Goal: Transaction & Acquisition: Book appointment/travel/reservation

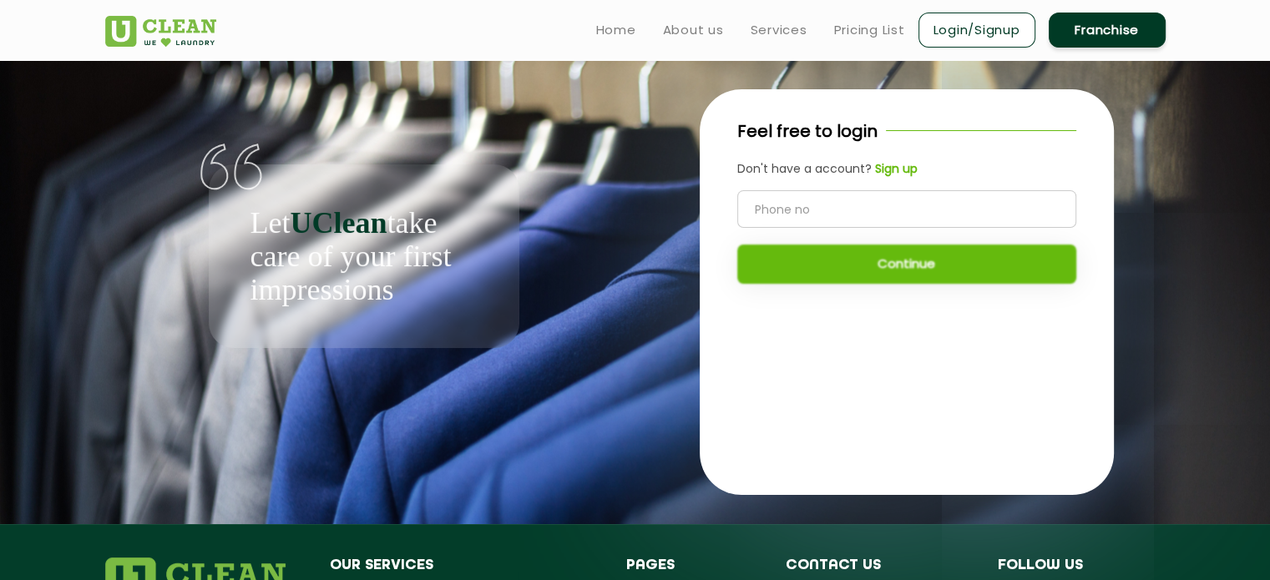
click at [888, 216] on input "tel" at bounding box center [906, 209] width 339 height 38
type input "8054412341"
click at [888, 253] on button "Continue" at bounding box center [906, 264] width 339 height 39
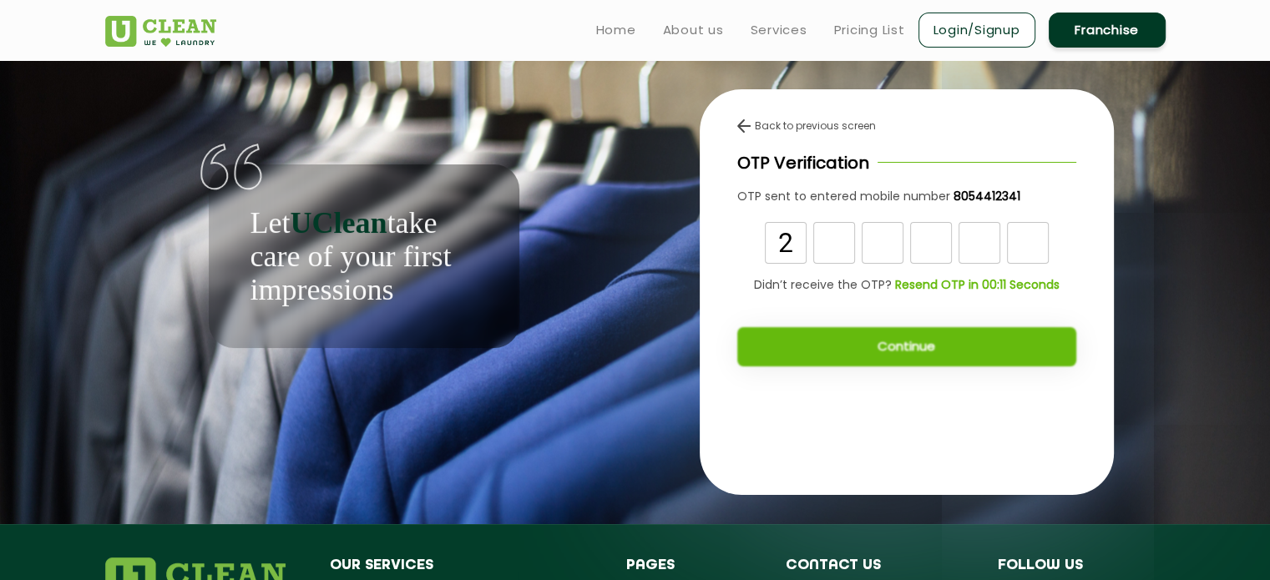
type input "2"
type input "4"
type input "5"
type input "3"
type input "2"
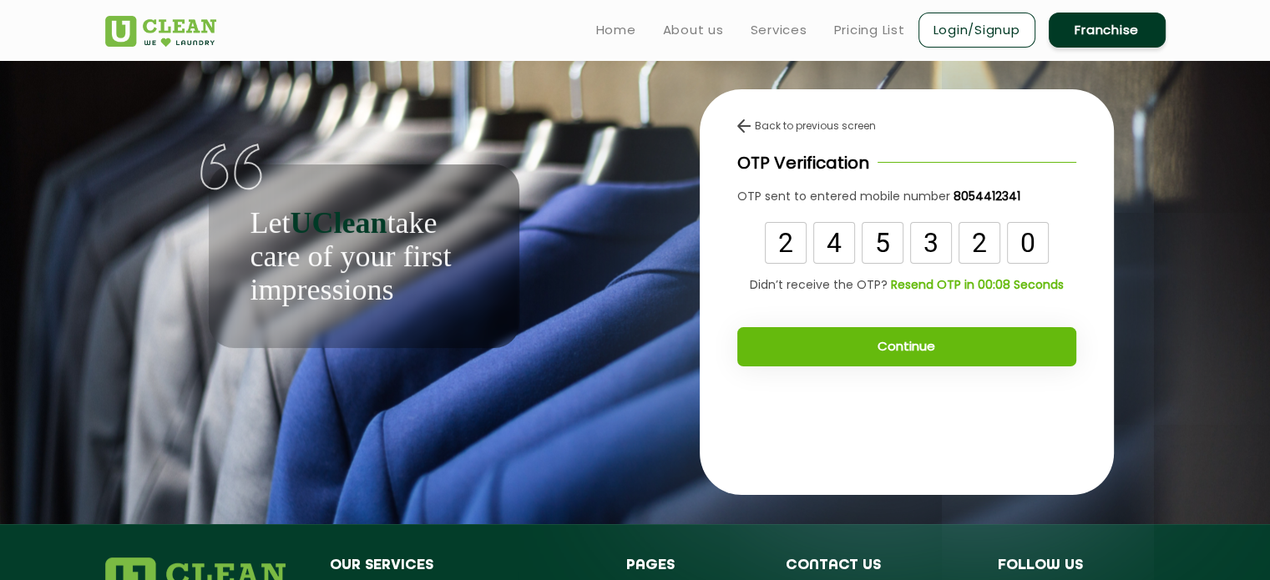
type input "0"
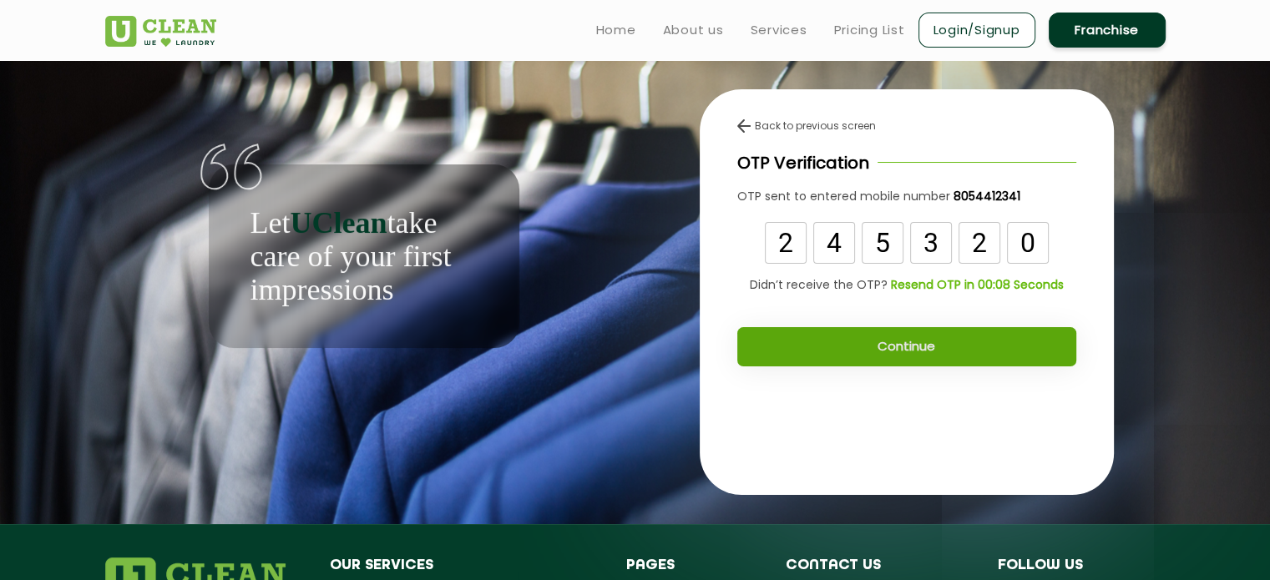
click at [852, 347] on button "Continue" at bounding box center [906, 346] width 339 height 39
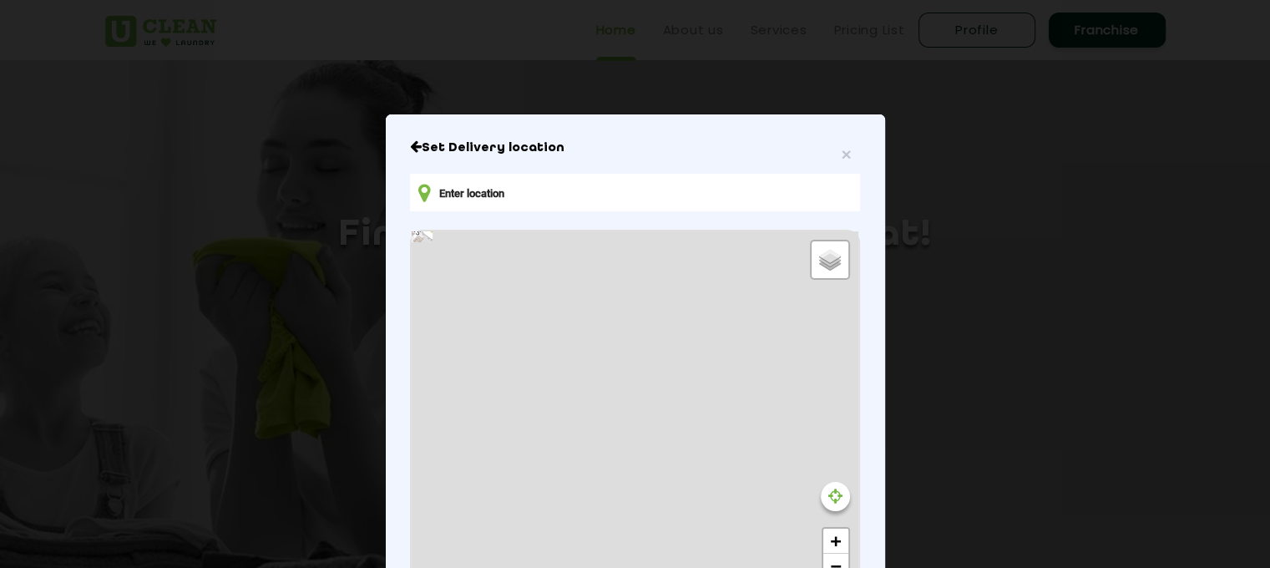
type input "[STREET_ADDRESS]"
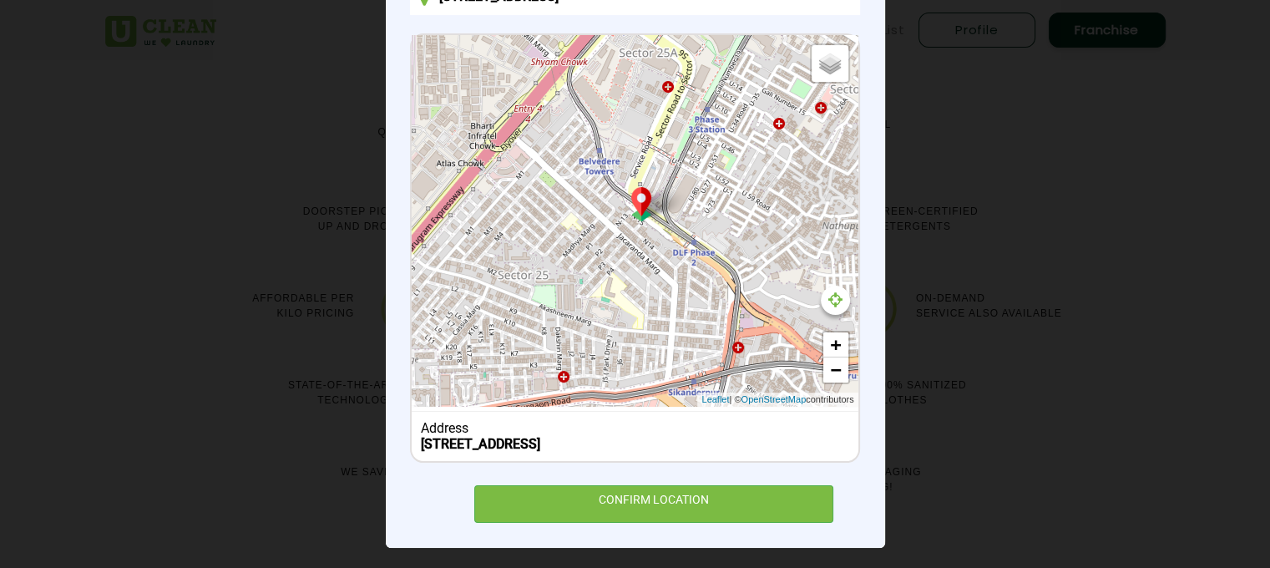
scroll to position [198, 0]
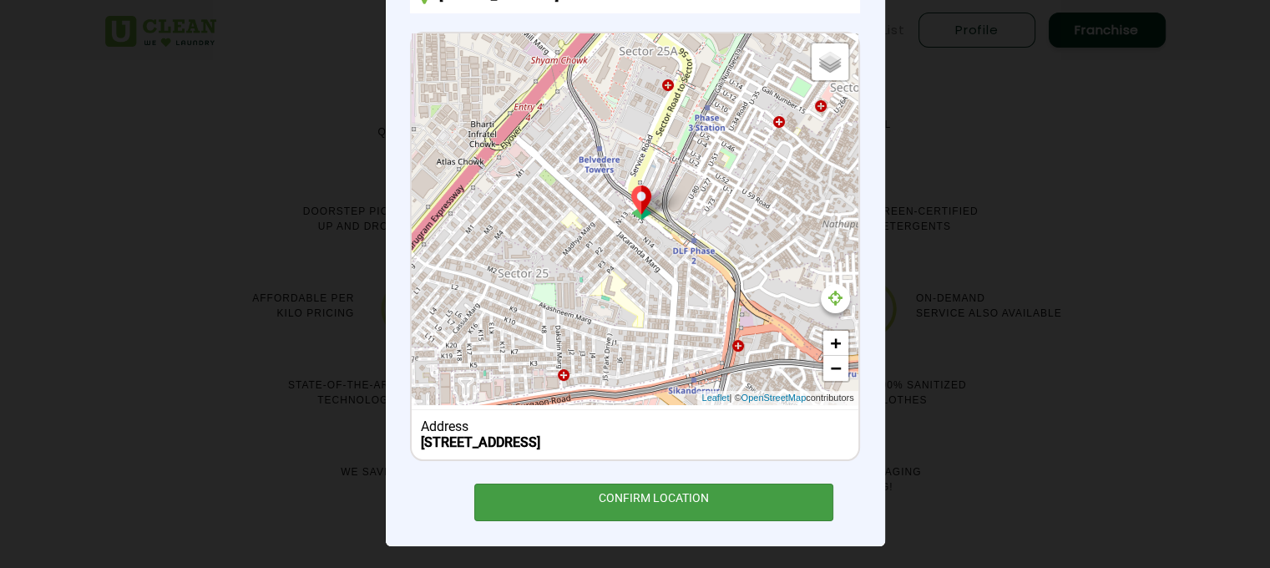
click at [633, 512] on div "CONFIRM LOCATION" at bounding box center [654, 502] width 360 height 38
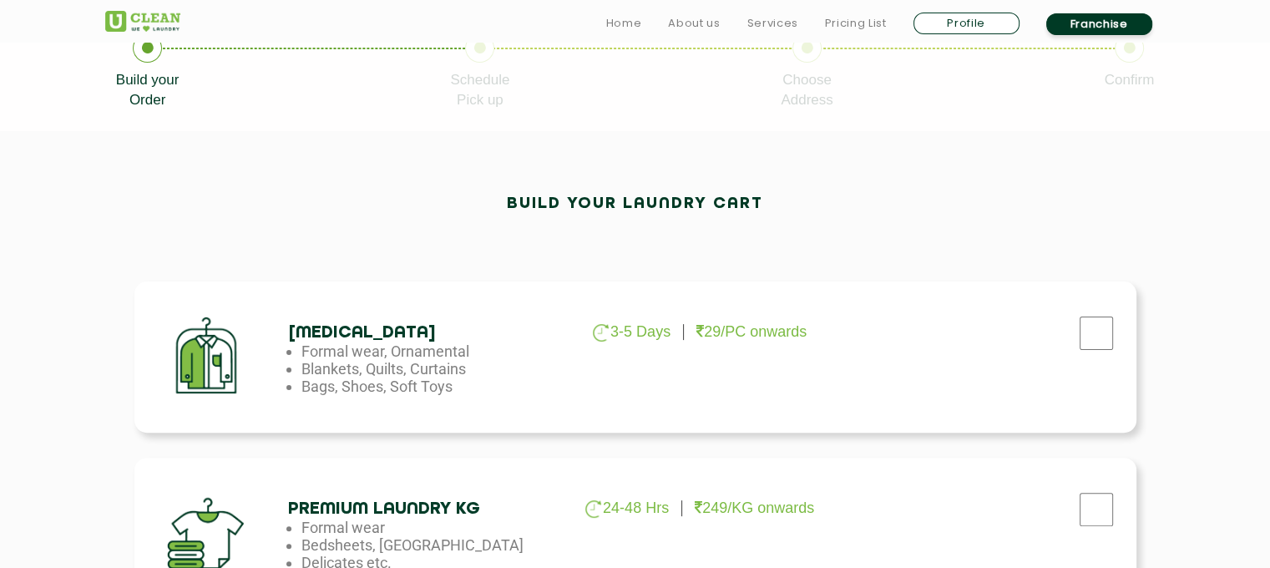
scroll to position [402, 0]
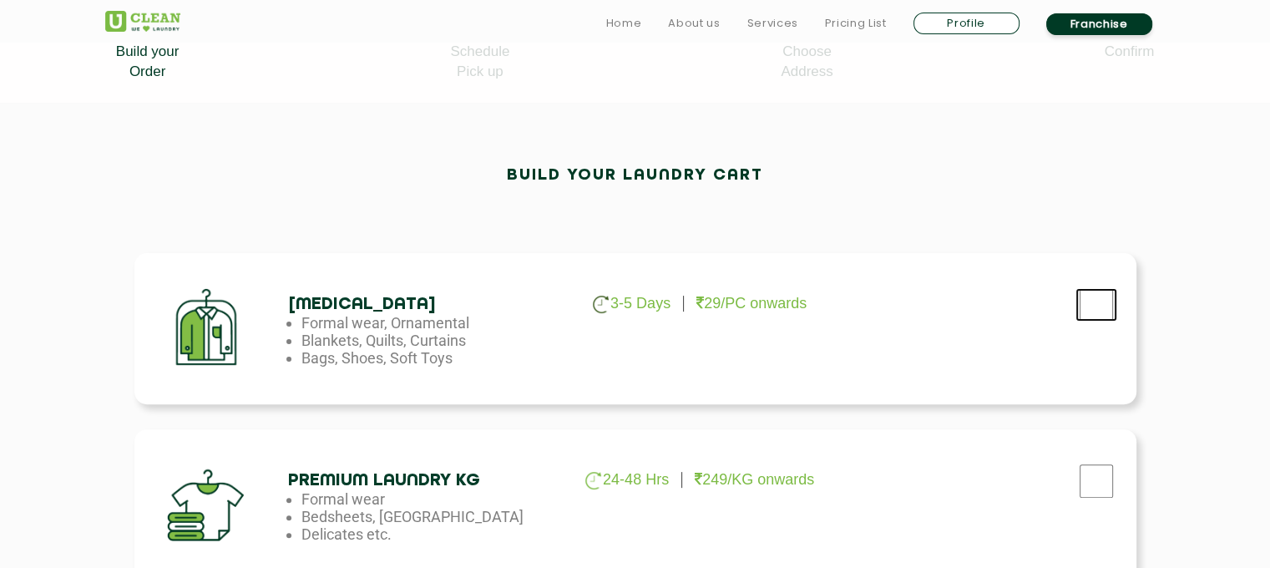
click at [1097, 314] on input "checkbox" at bounding box center [1096, 304] width 42 height 33
checkbox input "true"
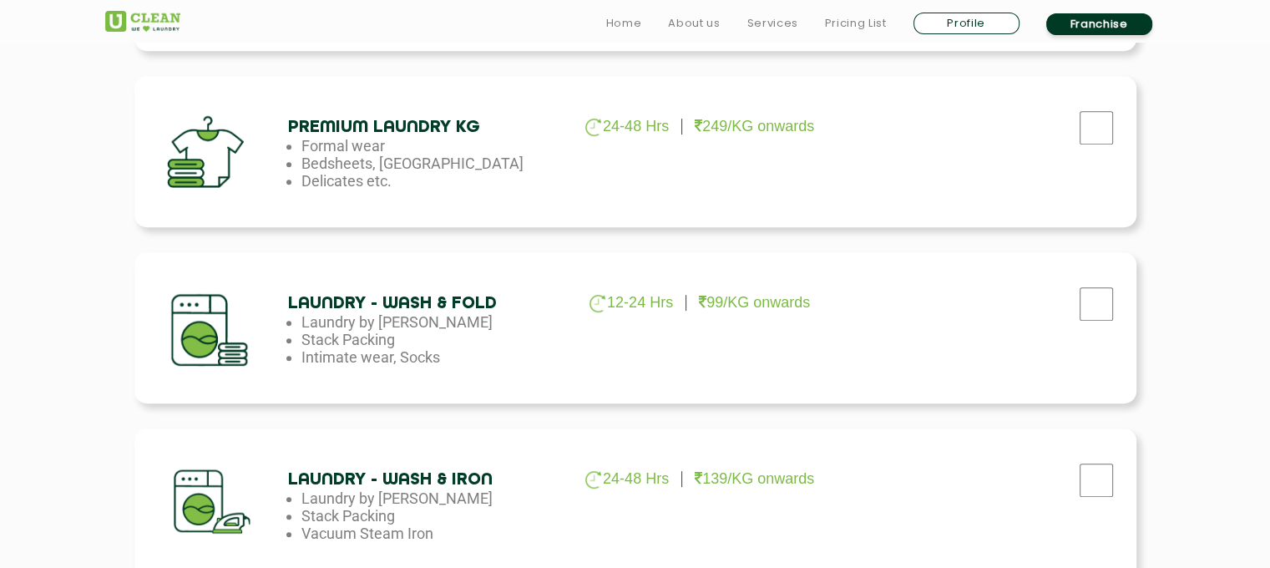
scroll to position [781, 0]
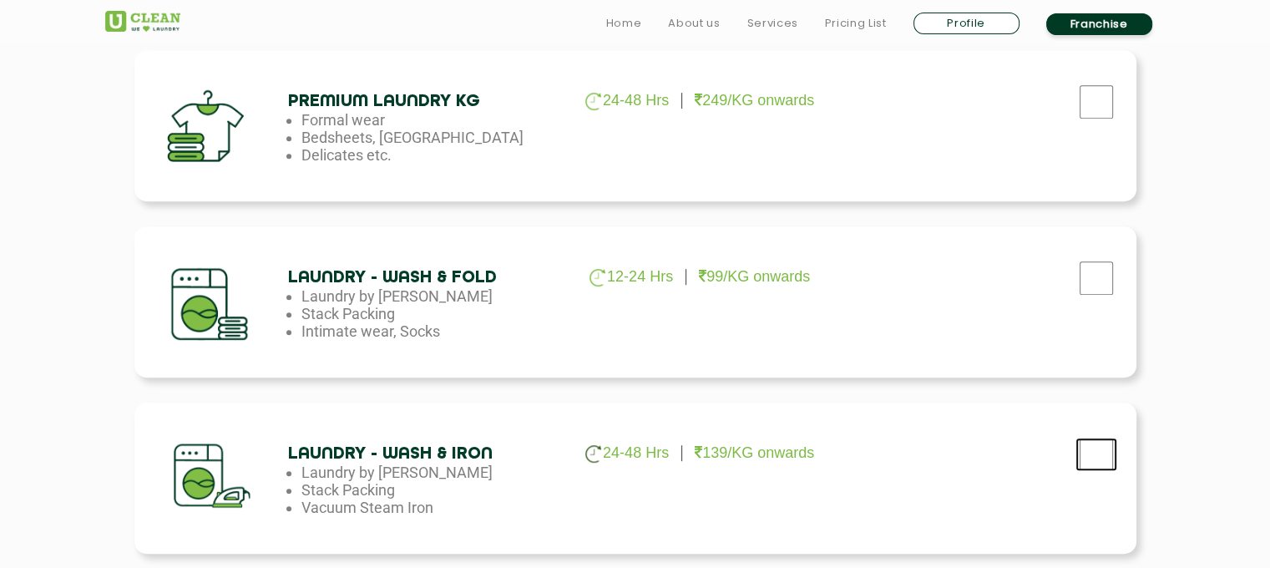
click at [1105, 443] on input "checkbox" at bounding box center [1096, 454] width 42 height 33
checkbox input "true"
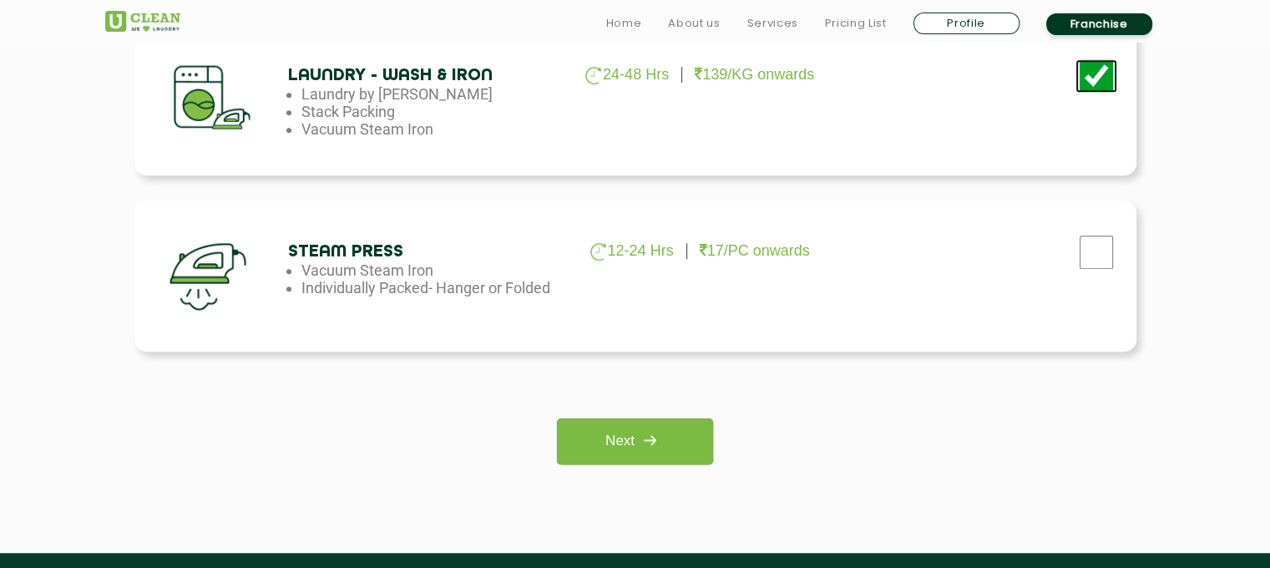
scroll to position [1164, 0]
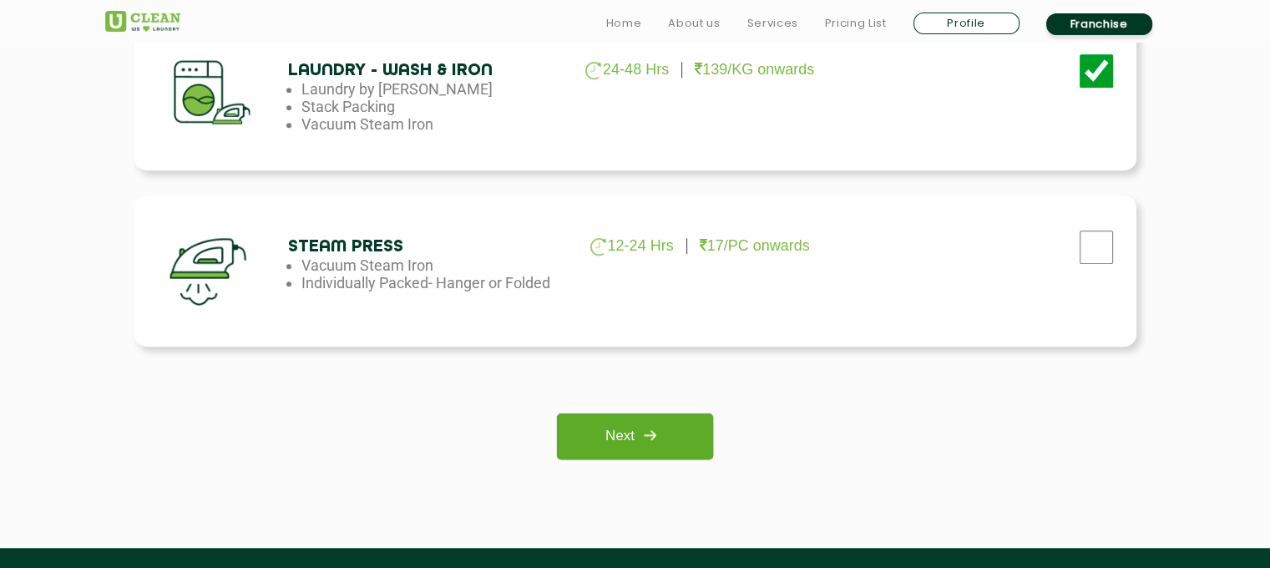
click at [680, 447] on link "Next" at bounding box center [635, 436] width 156 height 46
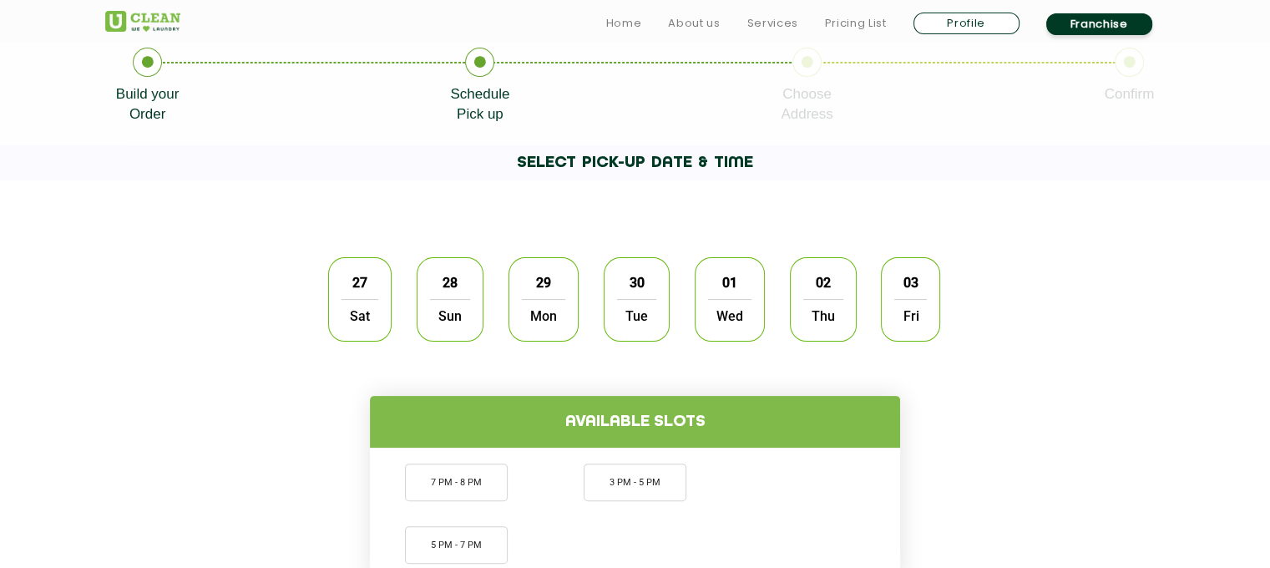
scroll to position [363, 0]
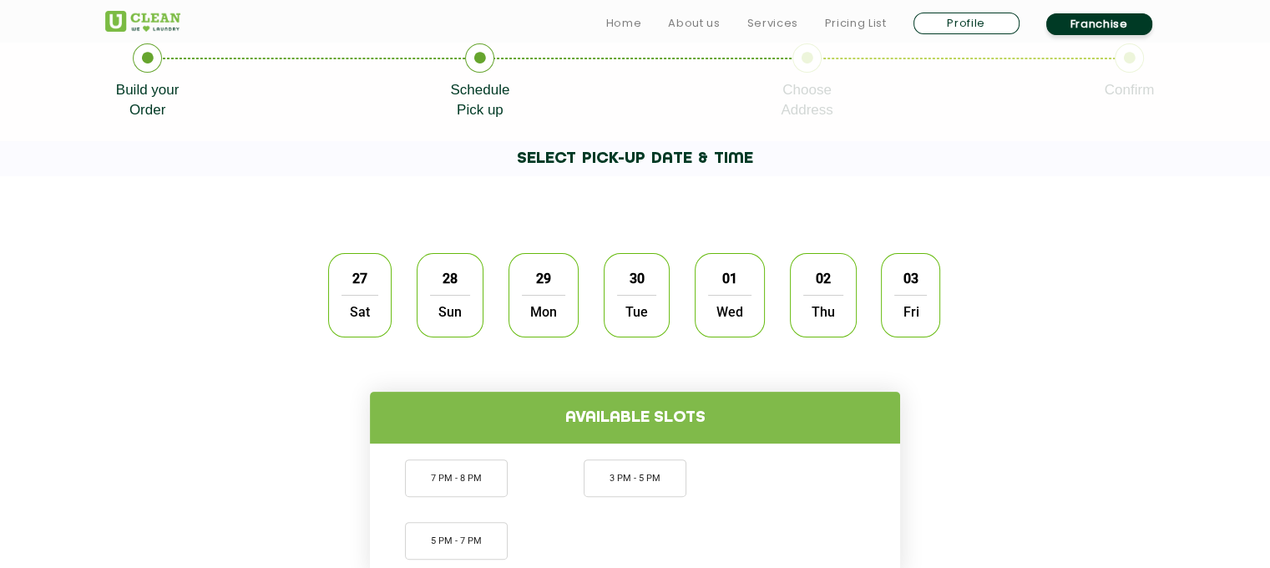
click at [371, 291] on span "27" at bounding box center [360, 278] width 32 height 33
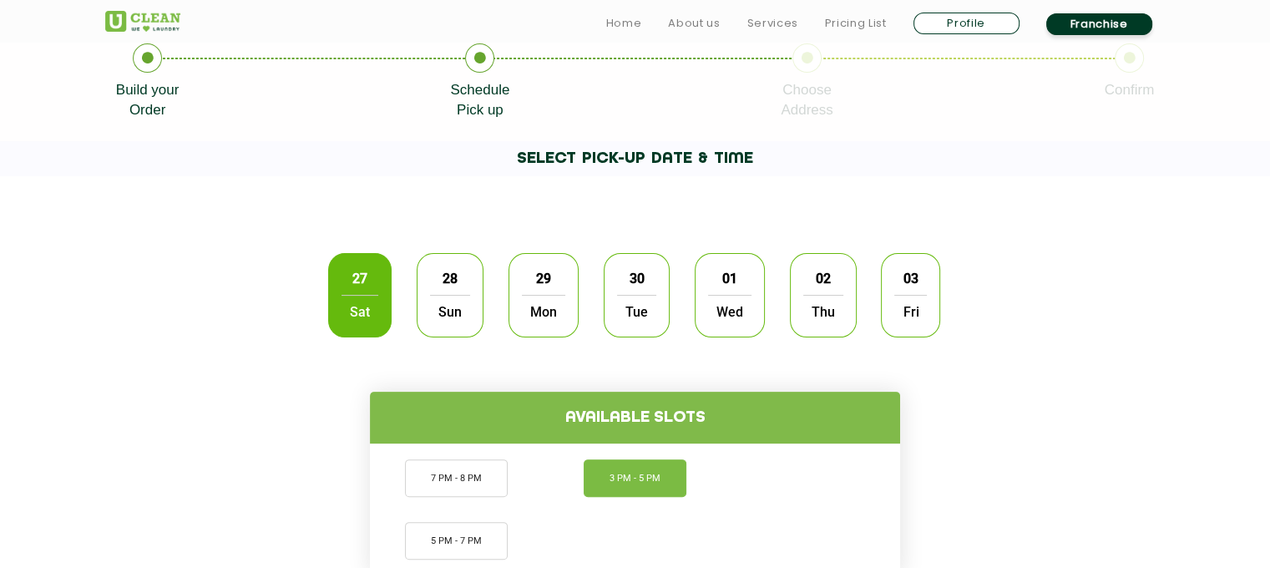
click at [645, 472] on li "3 PM - 5 PM" at bounding box center [635, 478] width 103 height 38
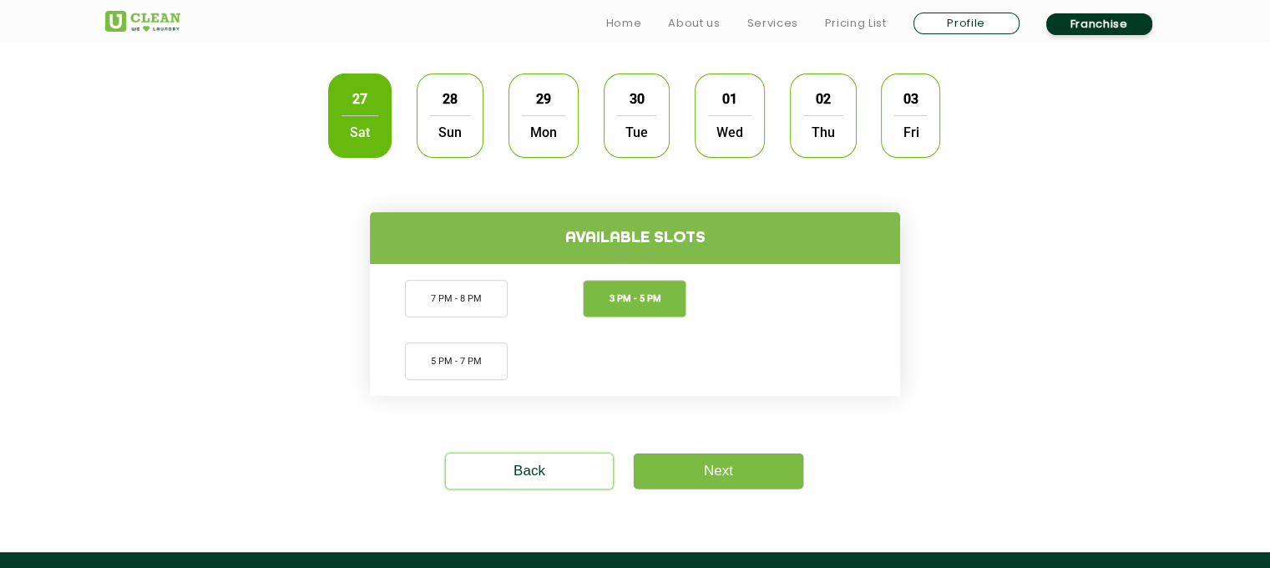
scroll to position [547, 0]
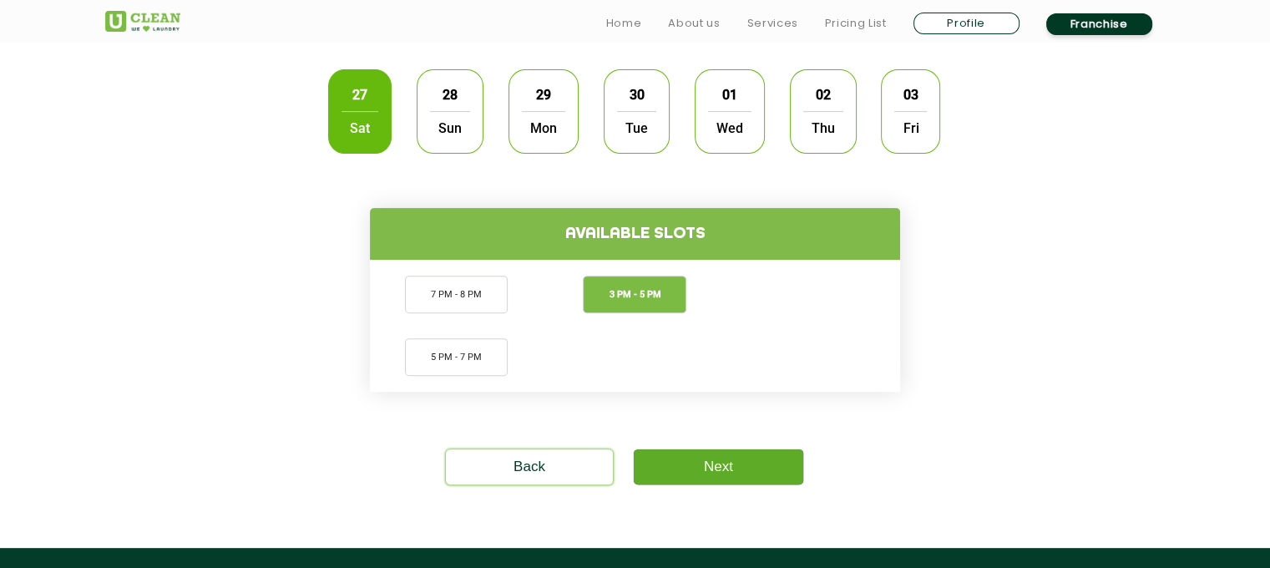
click at [688, 475] on link "Next" at bounding box center [718, 466] width 169 height 35
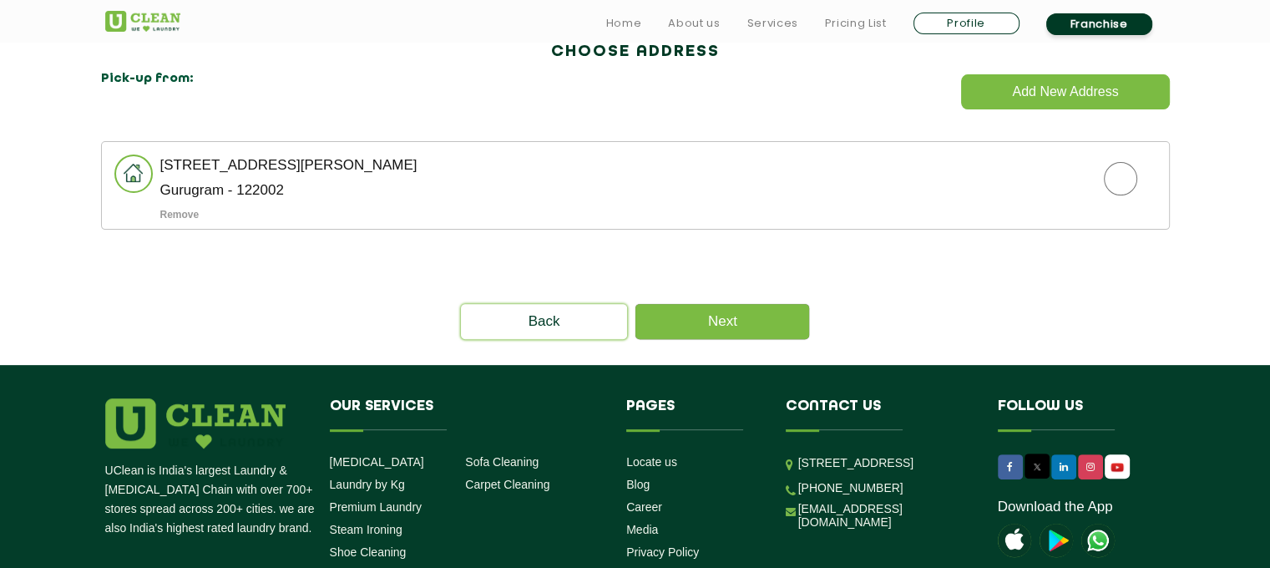
scroll to position [509, 0]
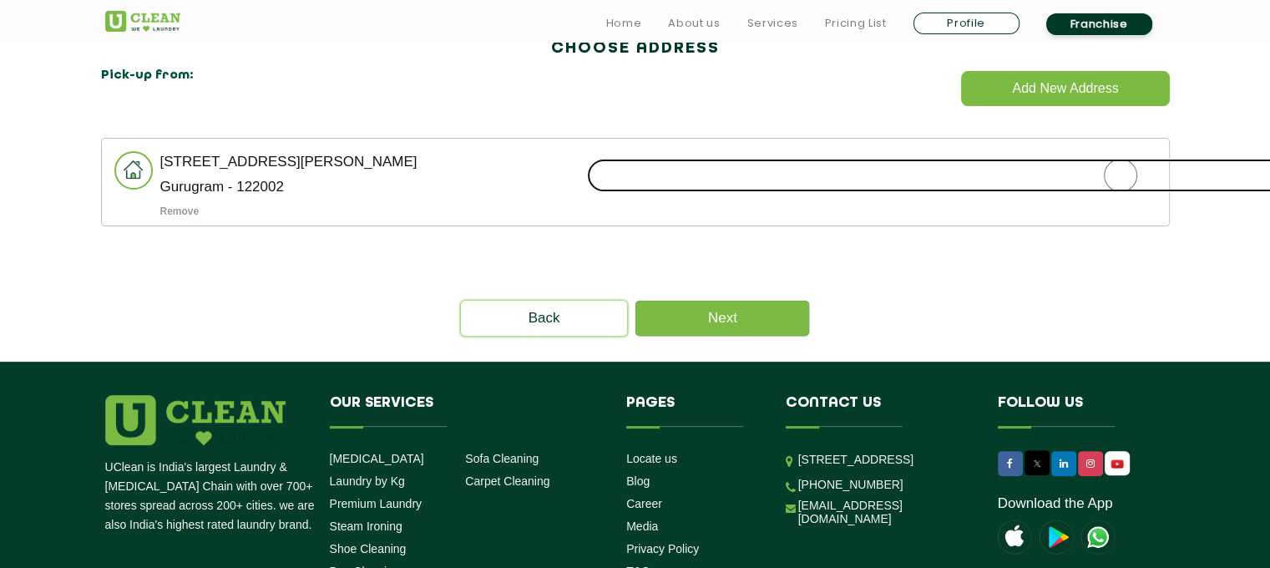
click at [1121, 185] on input "radio" at bounding box center [1120, 175] width 1067 height 33
radio input "true"
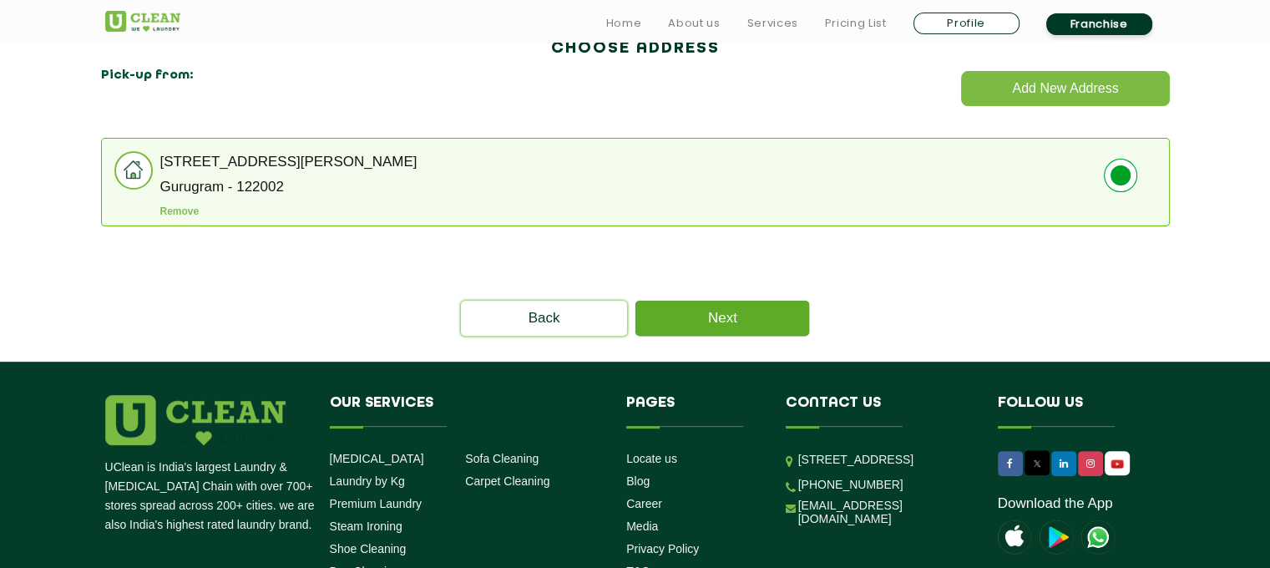
click at [763, 306] on link "Next" at bounding box center [722, 318] width 174 height 35
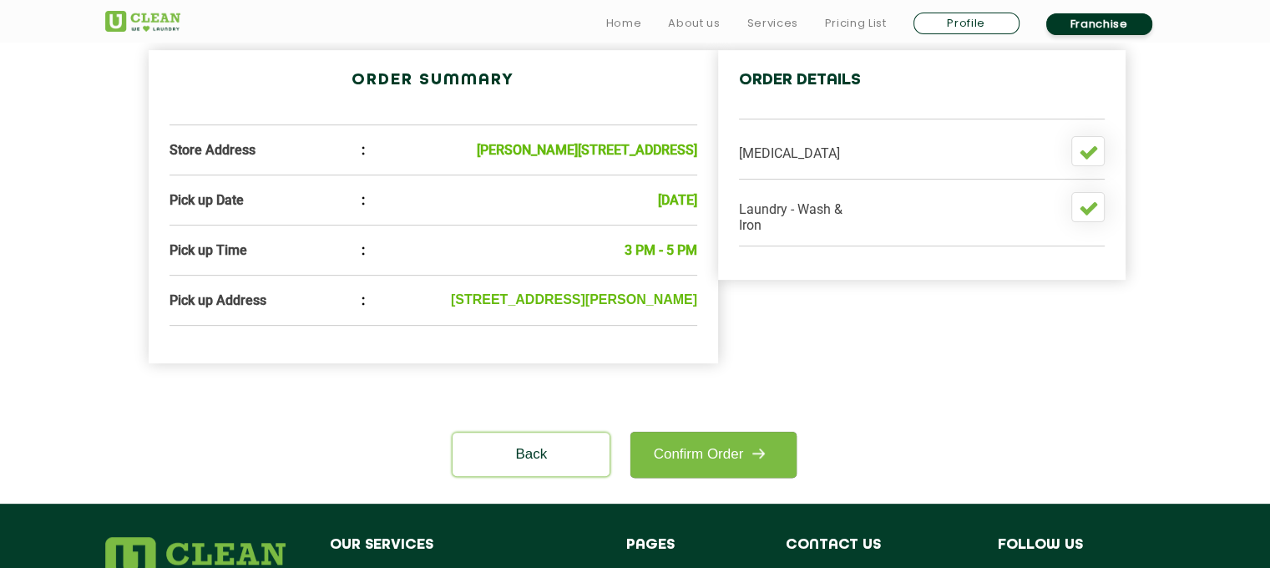
scroll to position [525, 0]
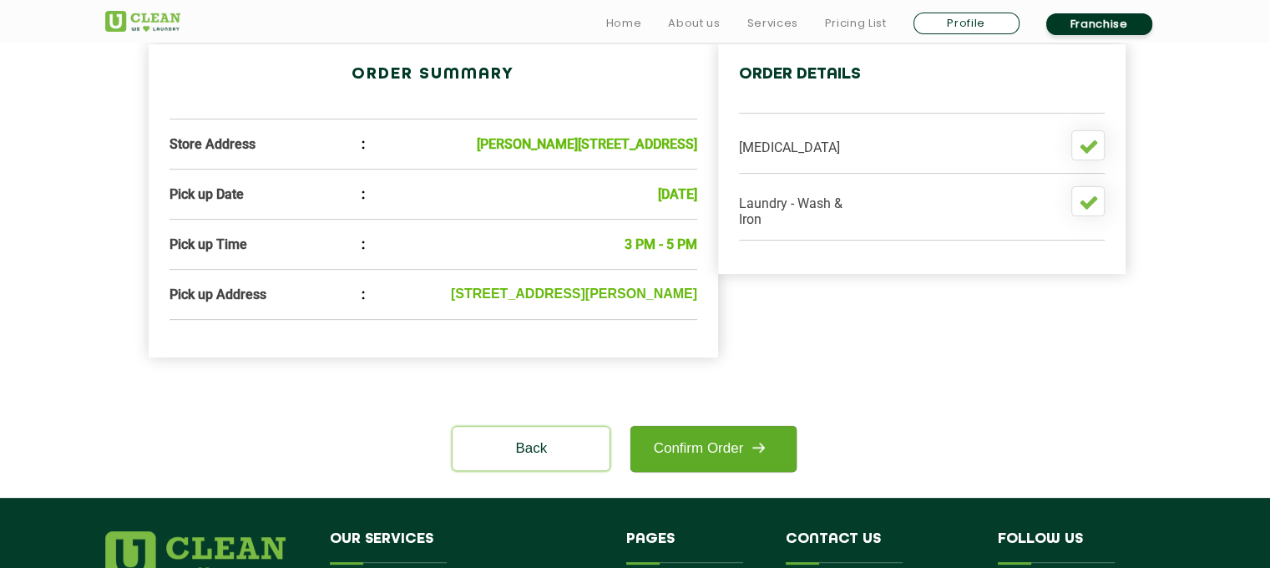
click at [722, 472] on link "Confirm Order" at bounding box center [712, 449] width 165 height 46
